Goal: Information Seeking & Learning: Learn about a topic

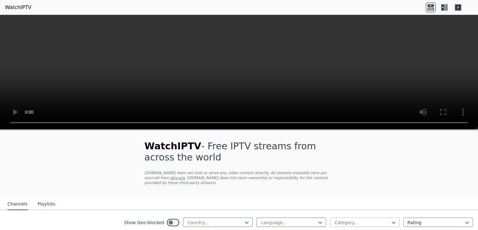
scroll to position [221, 0]
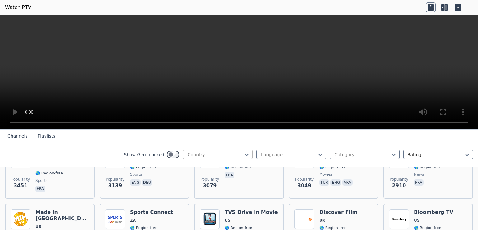
click at [197, 158] on div at bounding box center [215, 155] width 57 height 6
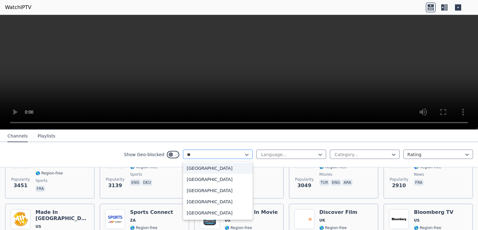
type input "***"
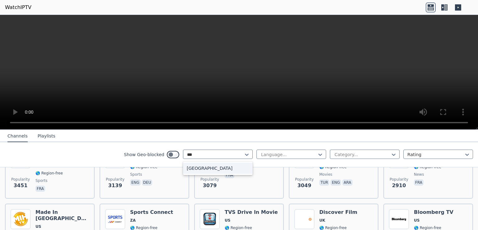
click at [198, 168] on div "[GEOGRAPHIC_DATA]" at bounding box center [218, 168] width 70 height 11
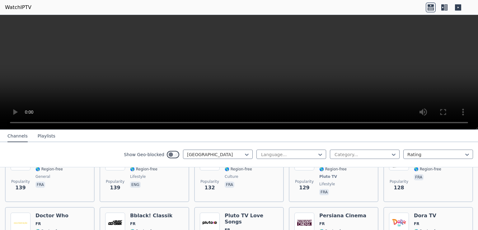
scroll to position [755, 0]
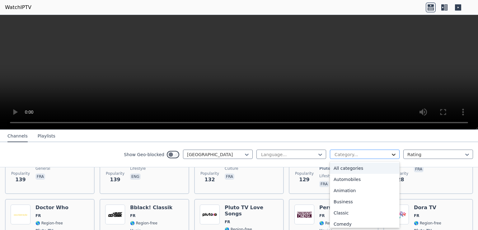
click at [390, 154] on icon at bounding box center [393, 155] width 6 height 6
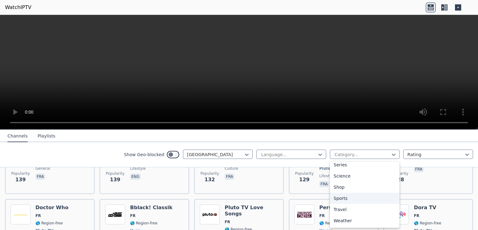
click at [348, 202] on div "Sports" at bounding box center [365, 198] width 70 height 11
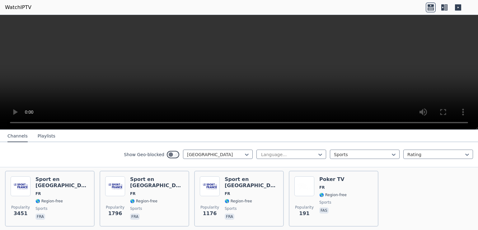
scroll to position [66, 0]
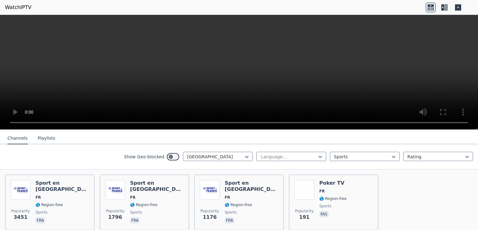
click at [43, 135] on button "Playlists" at bounding box center [47, 139] width 18 height 12
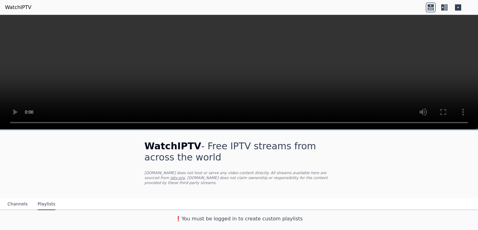
click at [12, 202] on button "Channels" at bounding box center [17, 205] width 20 height 12
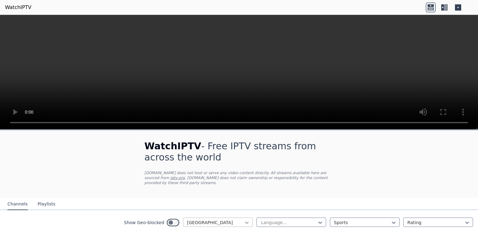
click at [243, 221] on div at bounding box center [246, 223] width 6 height 6
click at [243, 220] on icon at bounding box center [246, 223] width 6 height 6
click at [245, 222] on icon at bounding box center [247, 223] width 4 height 2
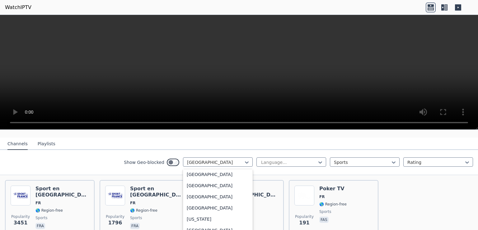
scroll to position [0, 0]
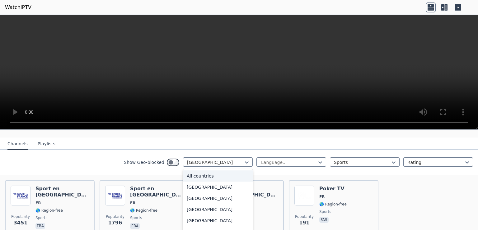
click at [213, 171] on div "All countries" at bounding box center [218, 176] width 70 height 11
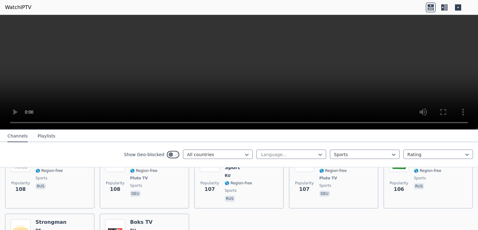
scroll to position [1437, 0]
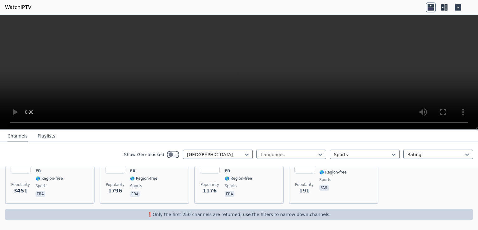
scroll to position [87, 0]
